Goal: Information Seeking & Learning: Learn about a topic

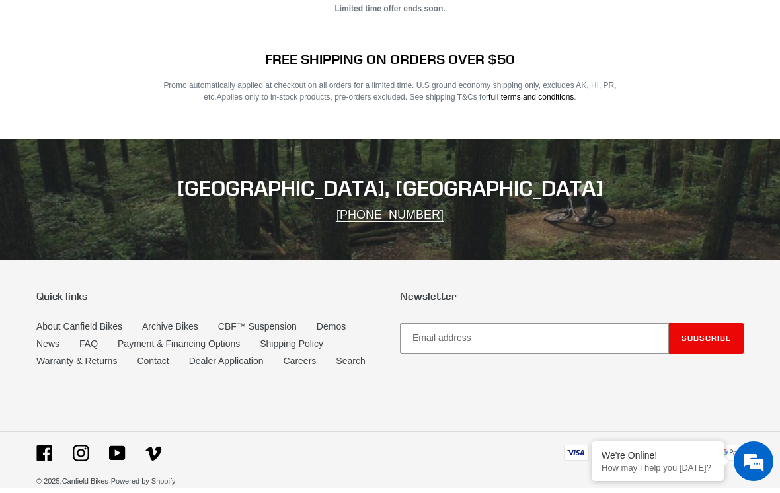
scroll to position [2605, 0]
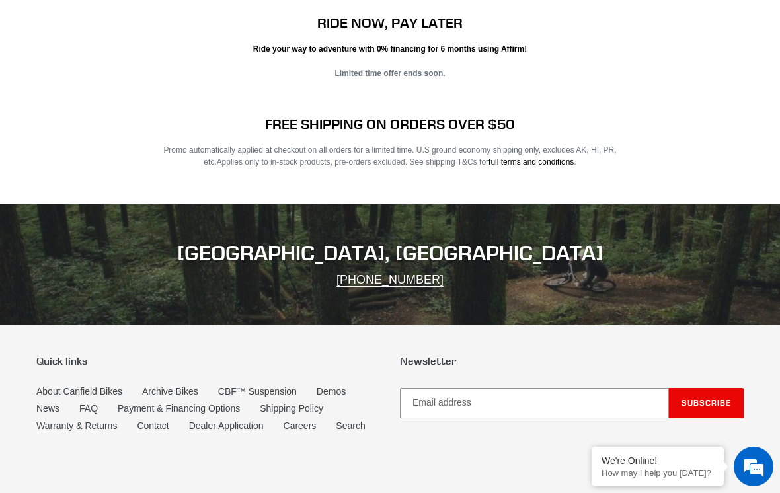
click at [85, 409] on link "FAQ" at bounding box center [88, 408] width 19 height 11
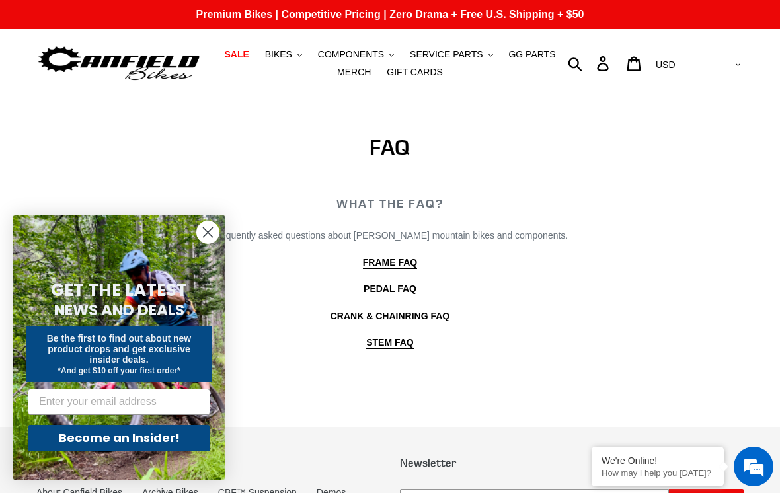
click at [403, 262] on b "FRAME FAQ" at bounding box center [390, 262] width 54 height 11
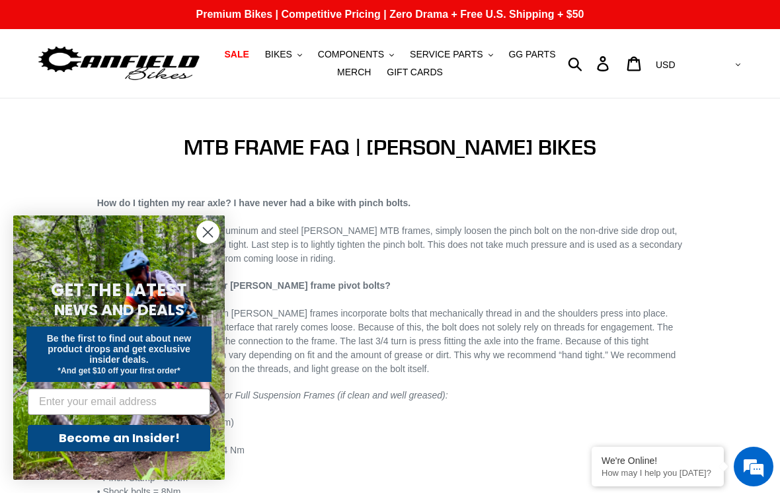
click at [210, 231] on circle "Close dialog" at bounding box center [208, 232] width 22 height 22
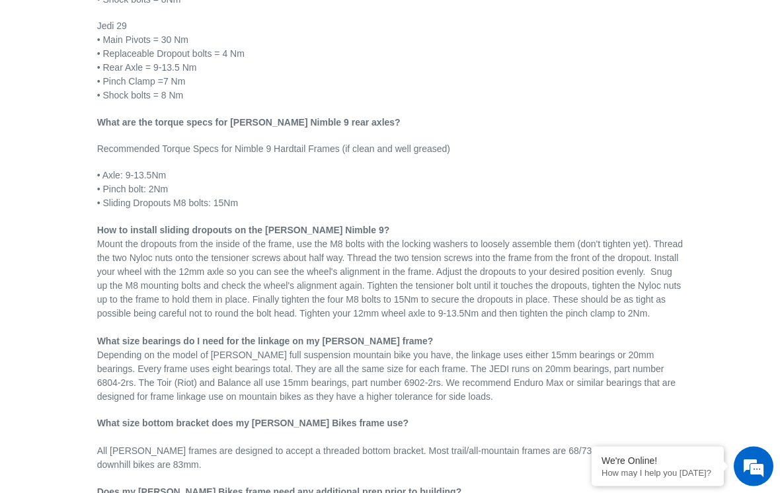
scroll to position [493, 0]
